Goal: Navigation & Orientation: Find specific page/section

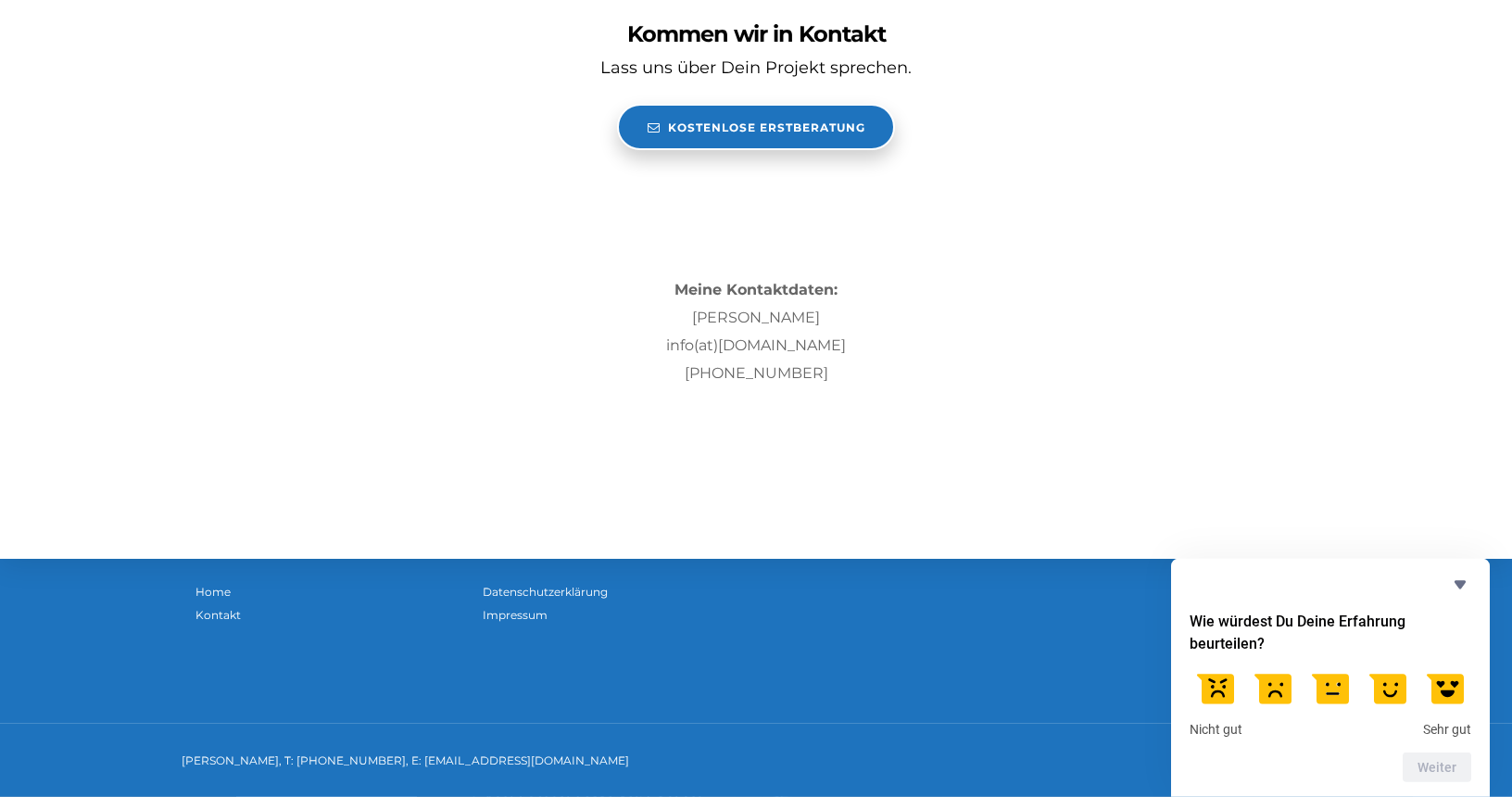
scroll to position [5670, 0]
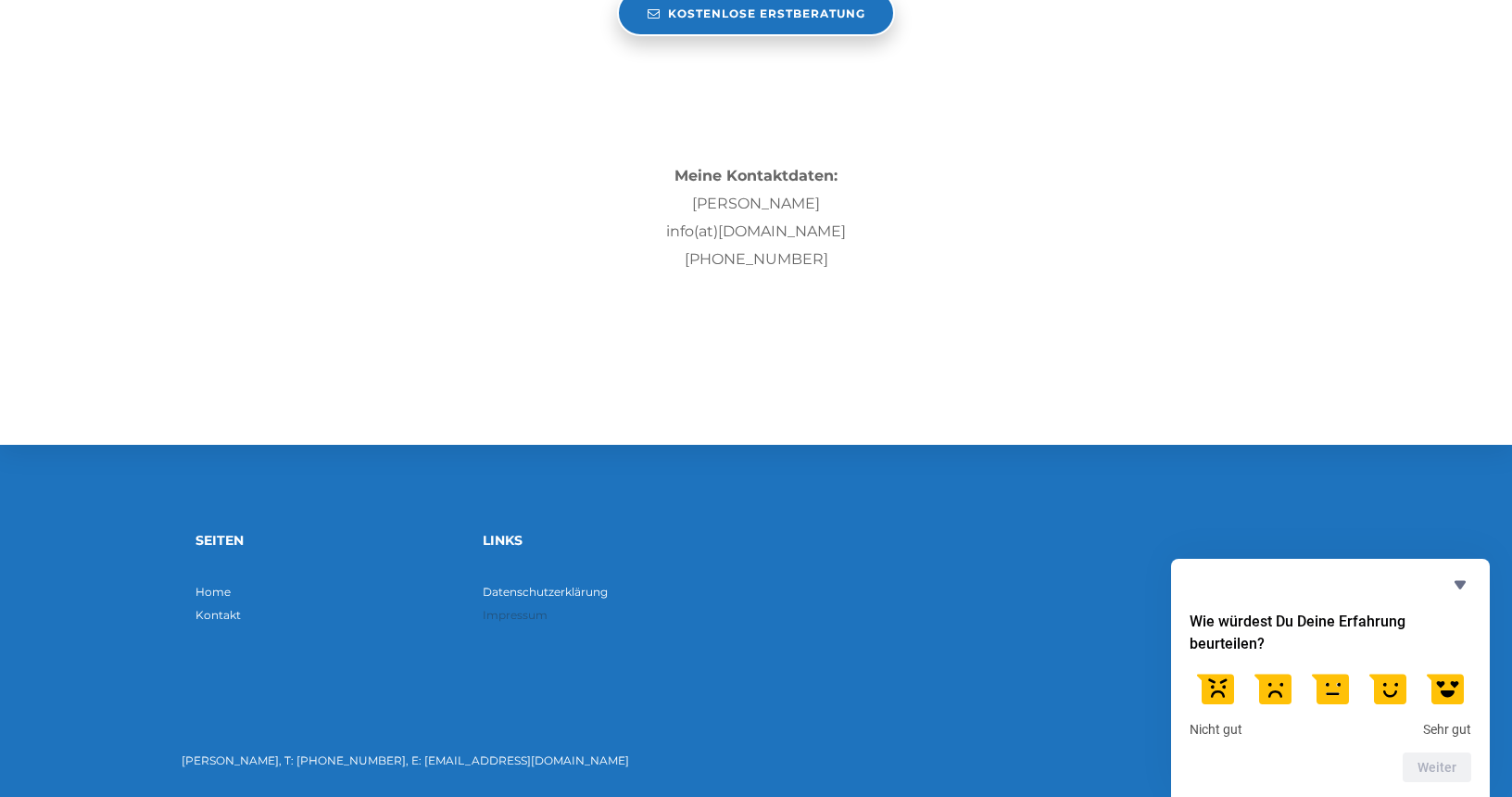
click at [502, 613] on link "Impressum" at bounding box center [515, 615] width 64 height 14
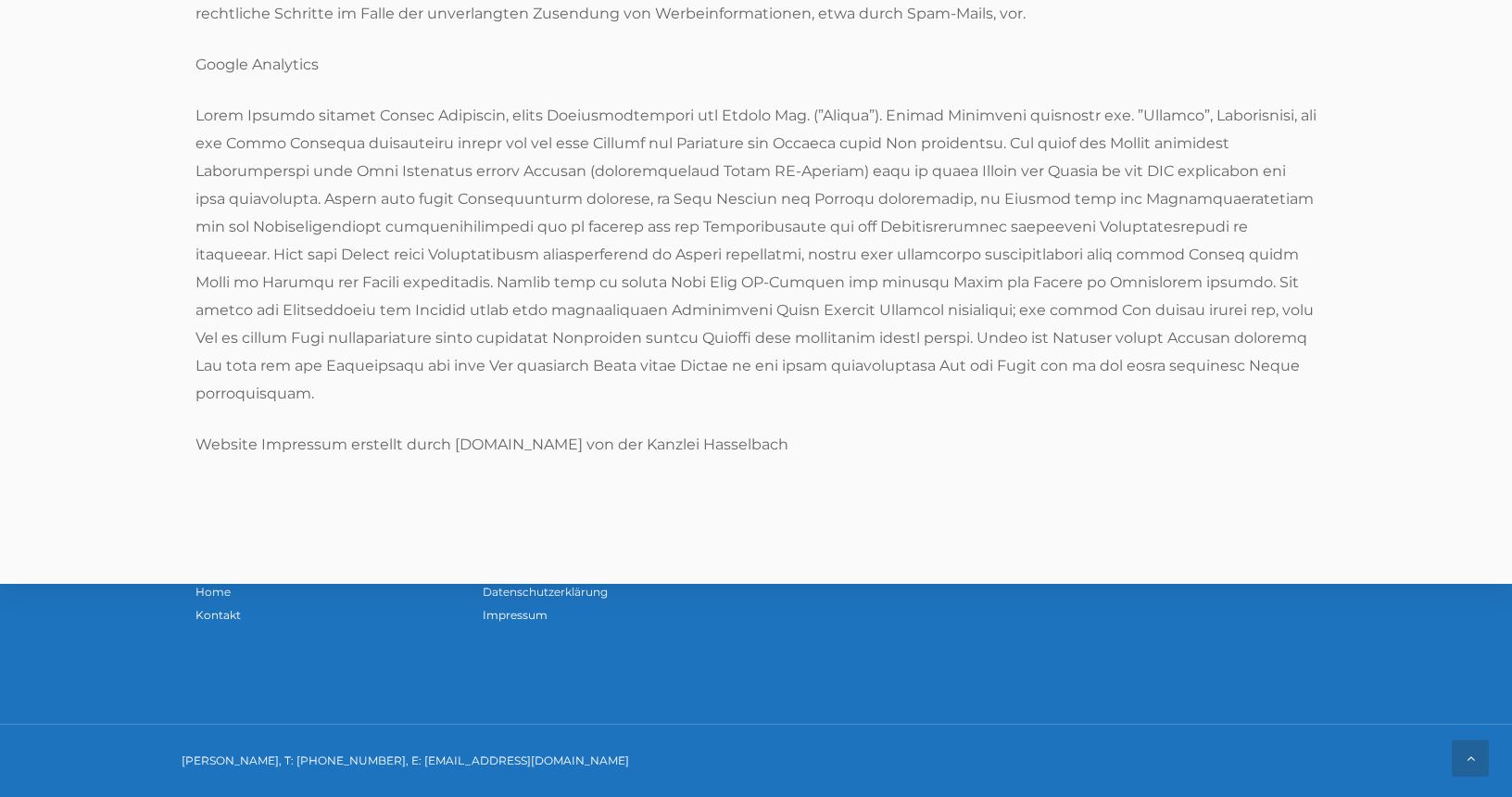
scroll to position [1985, 0]
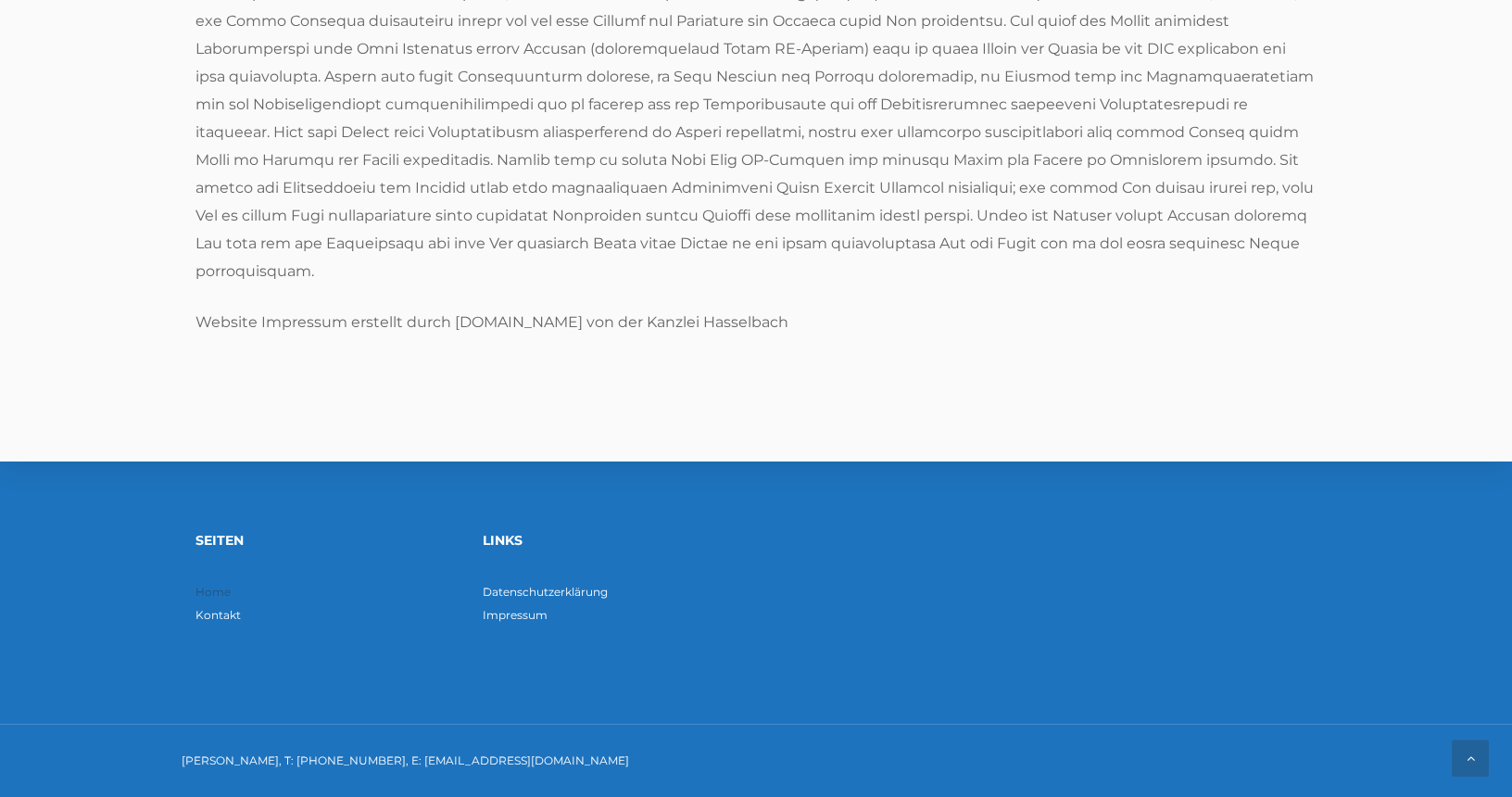
click at [223, 595] on link "Home" at bounding box center [213, 591] width 35 height 14
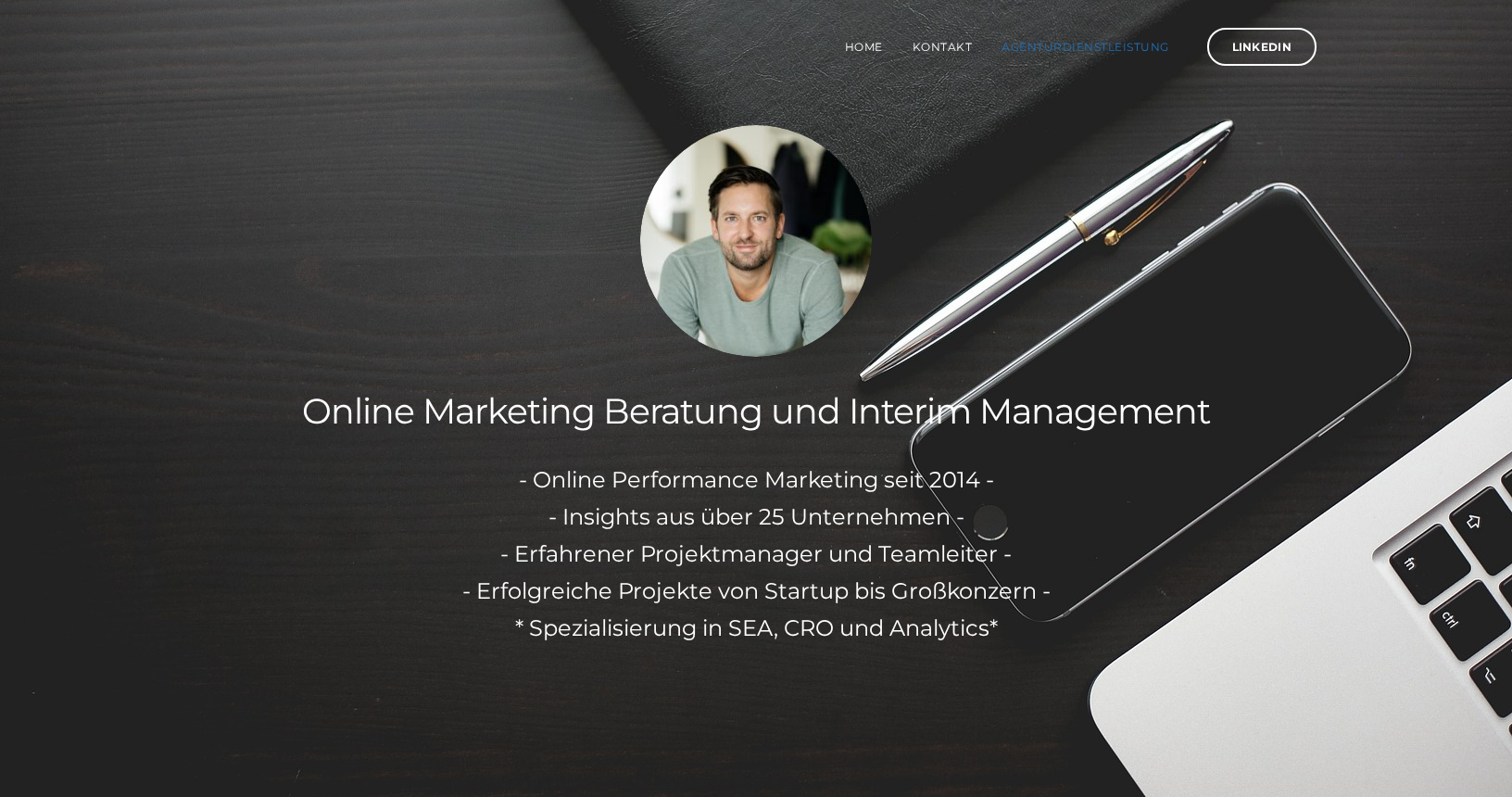
click at [1033, 54] on link "Agenturdienstleistung" at bounding box center [1085, 46] width 197 height 64
